Goal: Check status

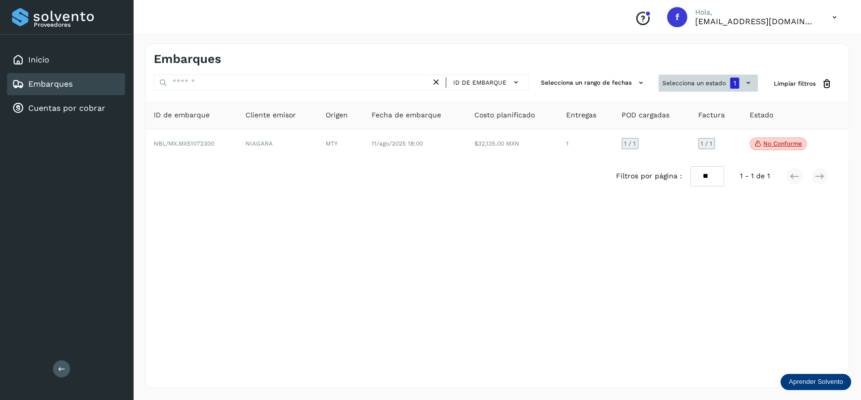
click at [688, 82] on button "Selecciona un estado 1" at bounding box center [707, 83] width 99 height 17
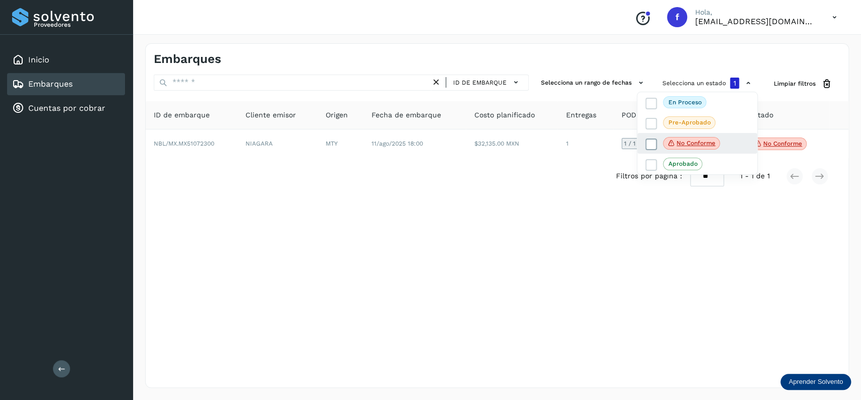
click at [649, 141] on icon at bounding box center [651, 144] width 10 height 10
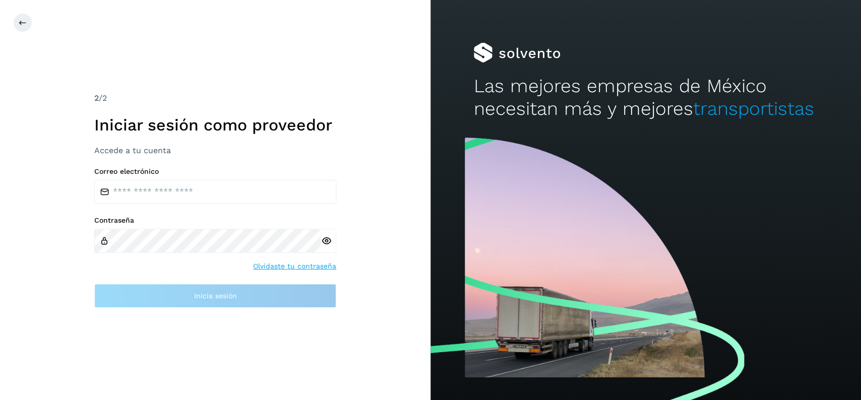
type input "**********"
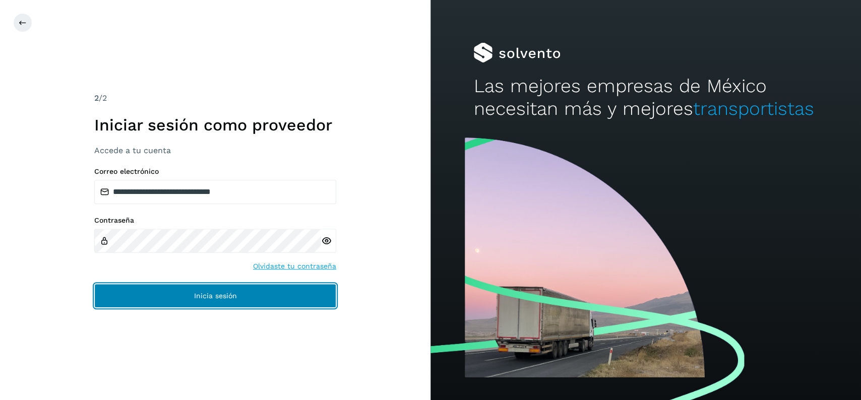
click at [270, 299] on button "Inicia sesión" at bounding box center [215, 296] width 242 height 24
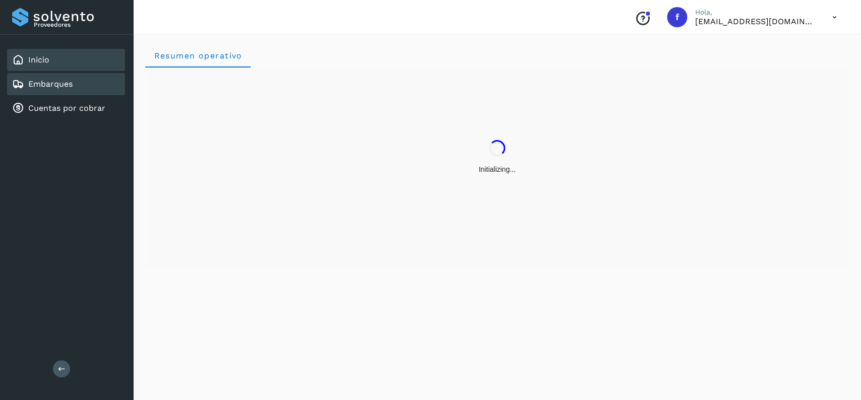
click at [84, 80] on div "Embarques" at bounding box center [66, 84] width 118 height 22
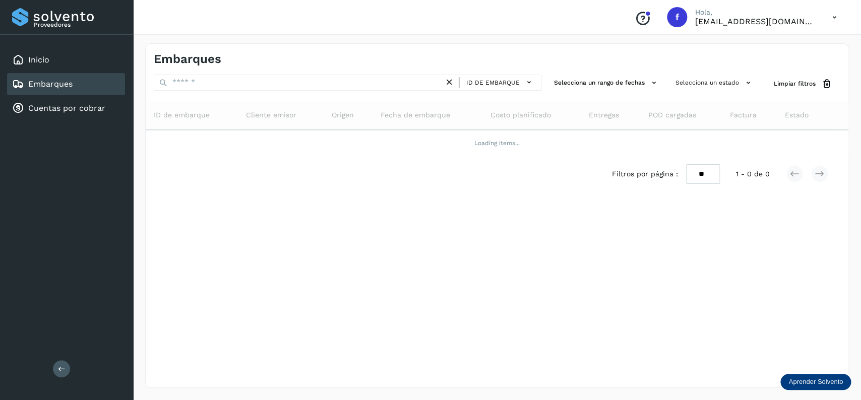
click at [695, 73] on div "Embarques ID de embarque Selecciona un rango de fechas Selecciona un estado Lim…" at bounding box center [497, 215] width 704 height 345
click at [696, 77] on button "Selecciona un estado" at bounding box center [714, 83] width 86 height 17
click at [652, 142] on icon at bounding box center [651, 144] width 10 height 10
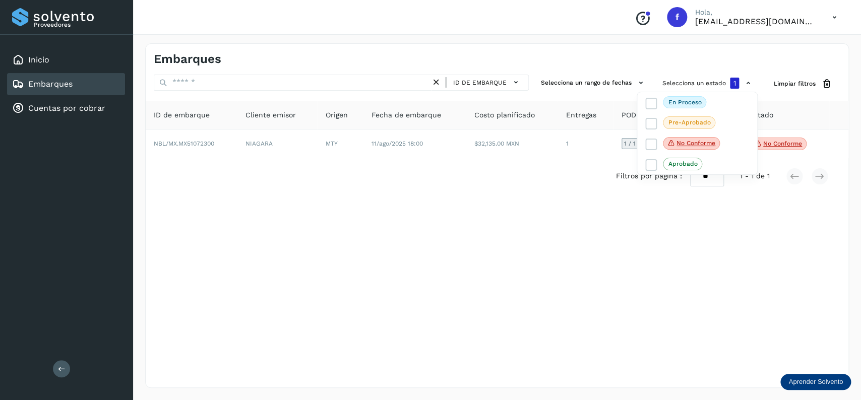
click at [265, 191] on div at bounding box center [430, 200] width 861 height 400
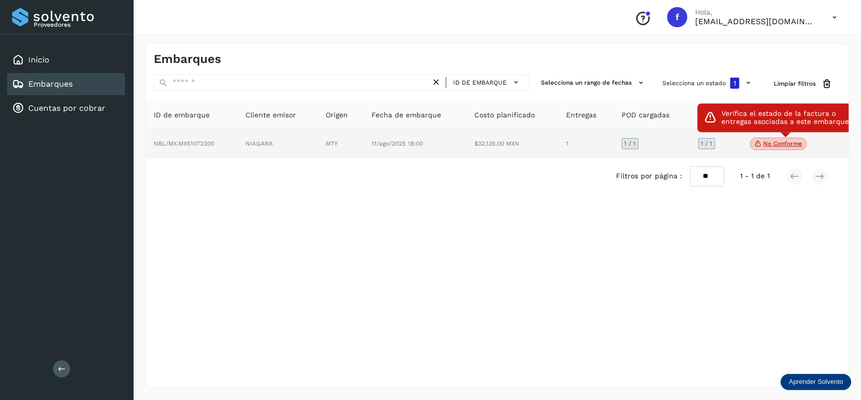
click at [776, 139] on span "No conforme" at bounding box center [777, 144] width 57 height 13
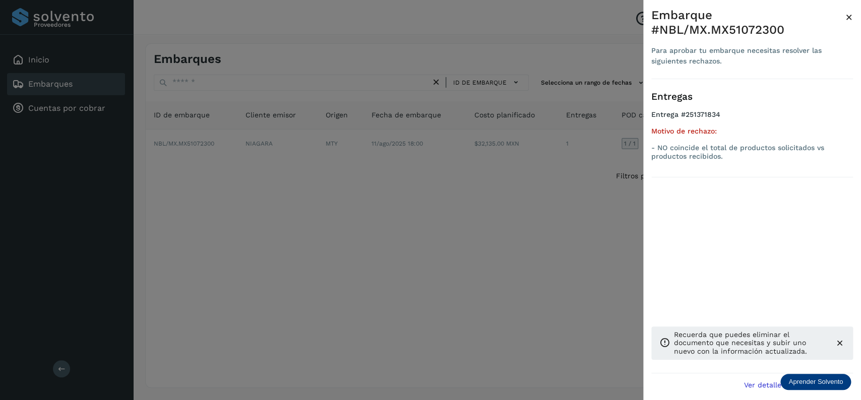
click at [265, 266] on div at bounding box center [430, 200] width 861 height 400
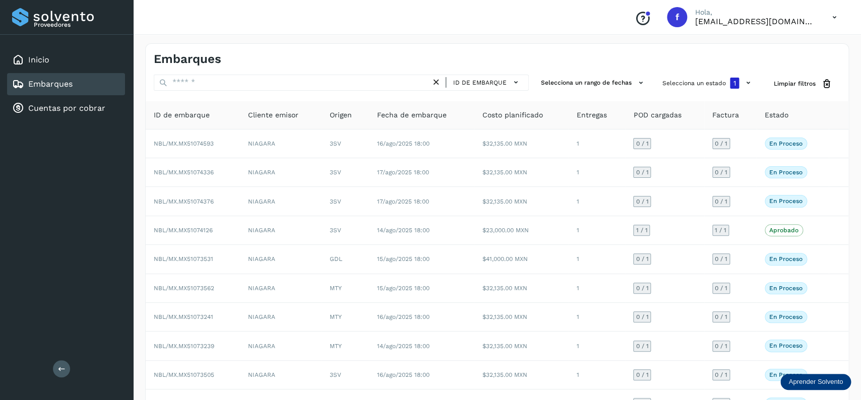
click at [108, 86] on div "Embarques" at bounding box center [66, 84] width 118 height 22
click at [679, 78] on button "Selecciona un estado 1" at bounding box center [707, 83] width 99 height 17
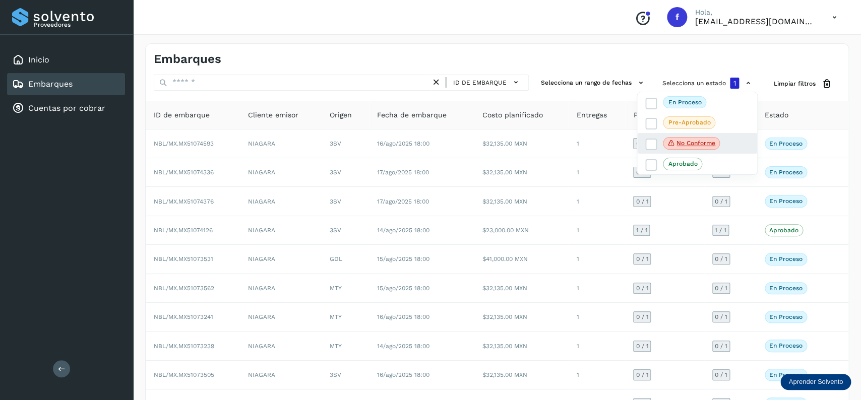
click at [645, 146] on div "No conforme" at bounding box center [697, 143] width 120 height 21
click at [645, 146] on span at bounding box center [651, 145] width 12 height 12
